Goal: Information Seeking & Learning: Learn about a topic

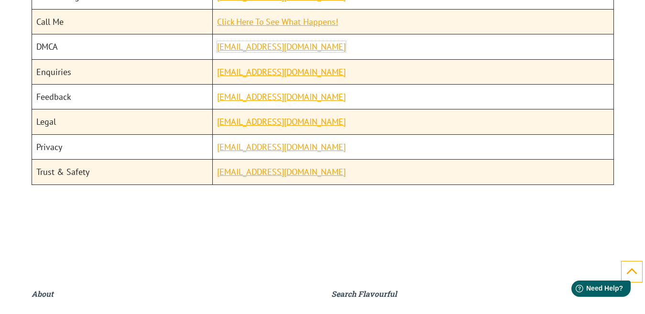
scroll to position [1353, 0]
